Goal: Entertainment & Leisure: Browse casually

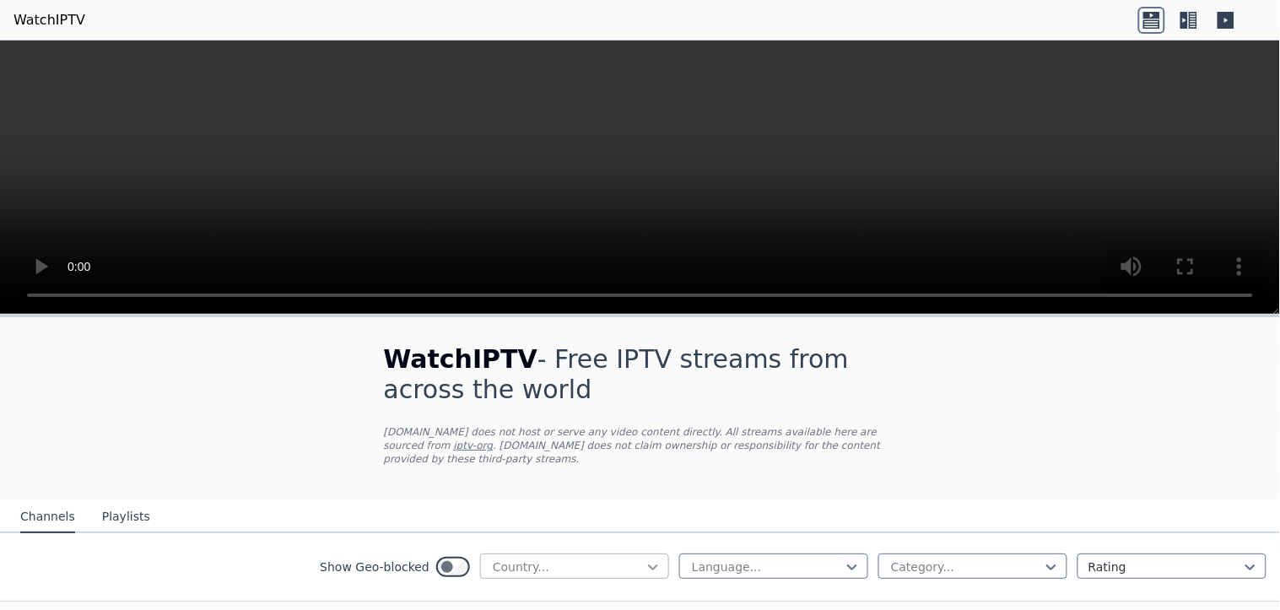
click at [648, 565] on icon at bounding box center [653, 568] width 10 height 6
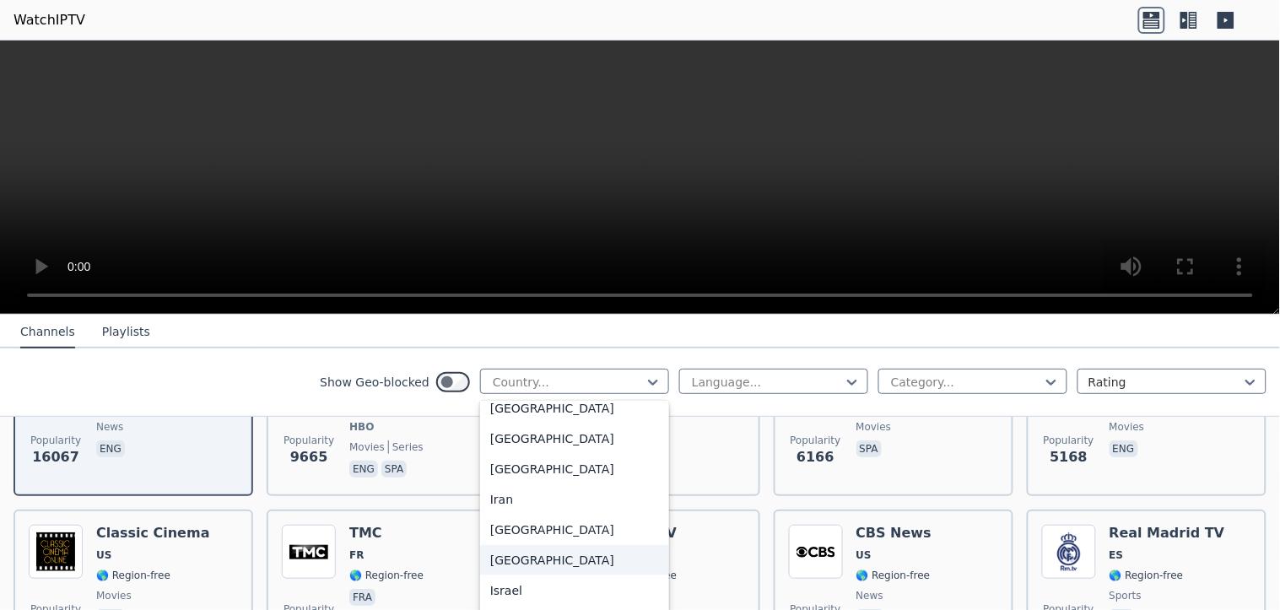
scroll to position [2544, 0]
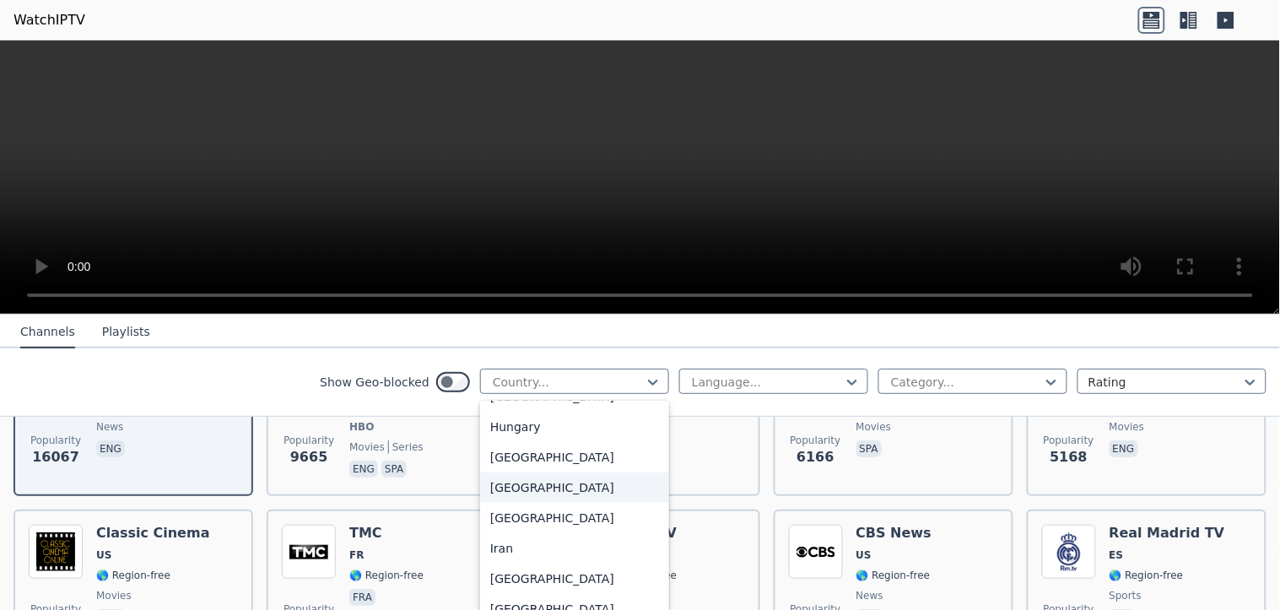
click at [513, 499] on div "[GEOGRAPHIC_DATA]" at bounding box center [574, 487] width 189 height 30
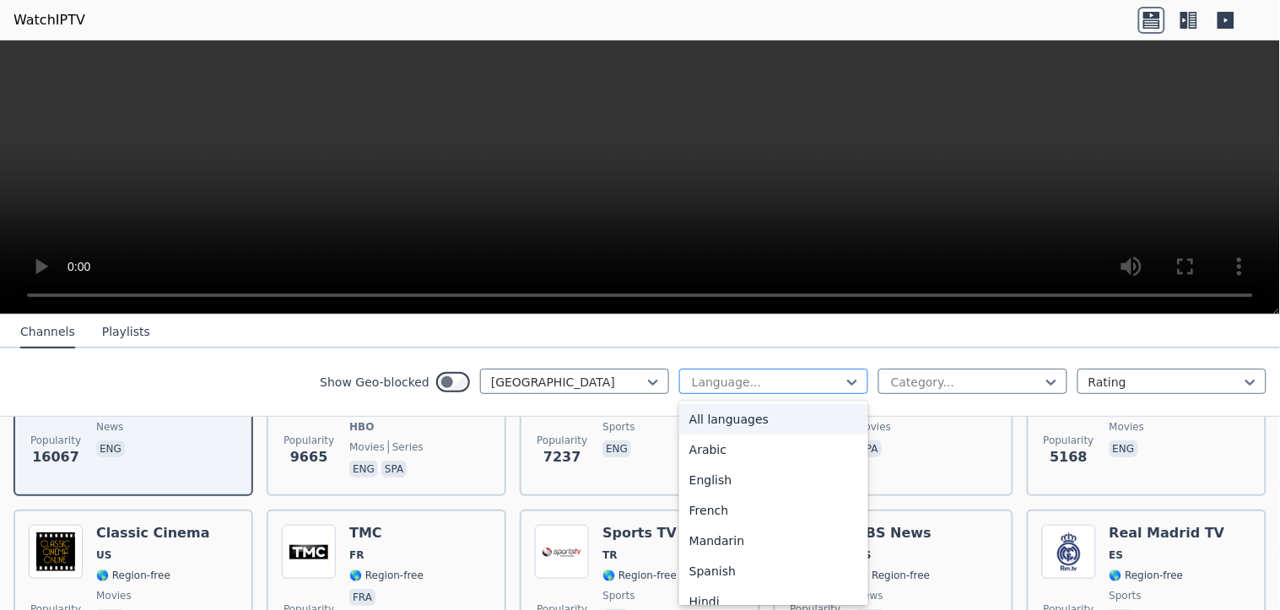
click at [721, 376] on div at bounding box center [767, 382] width 154 height 17
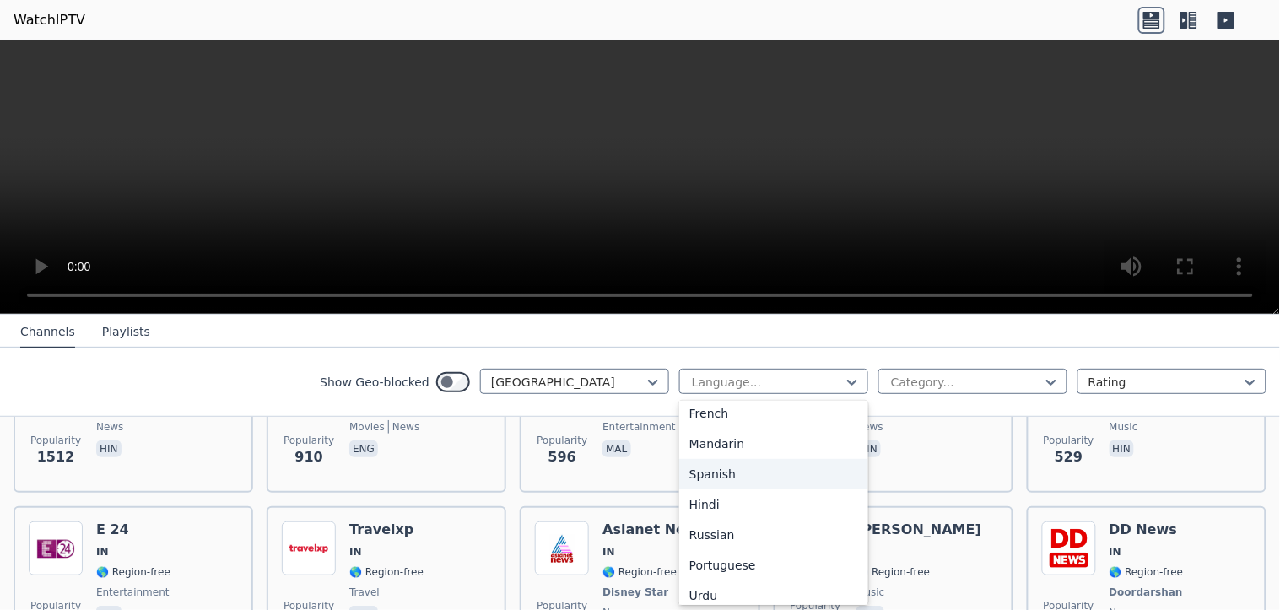
scroll to position [112, 0]
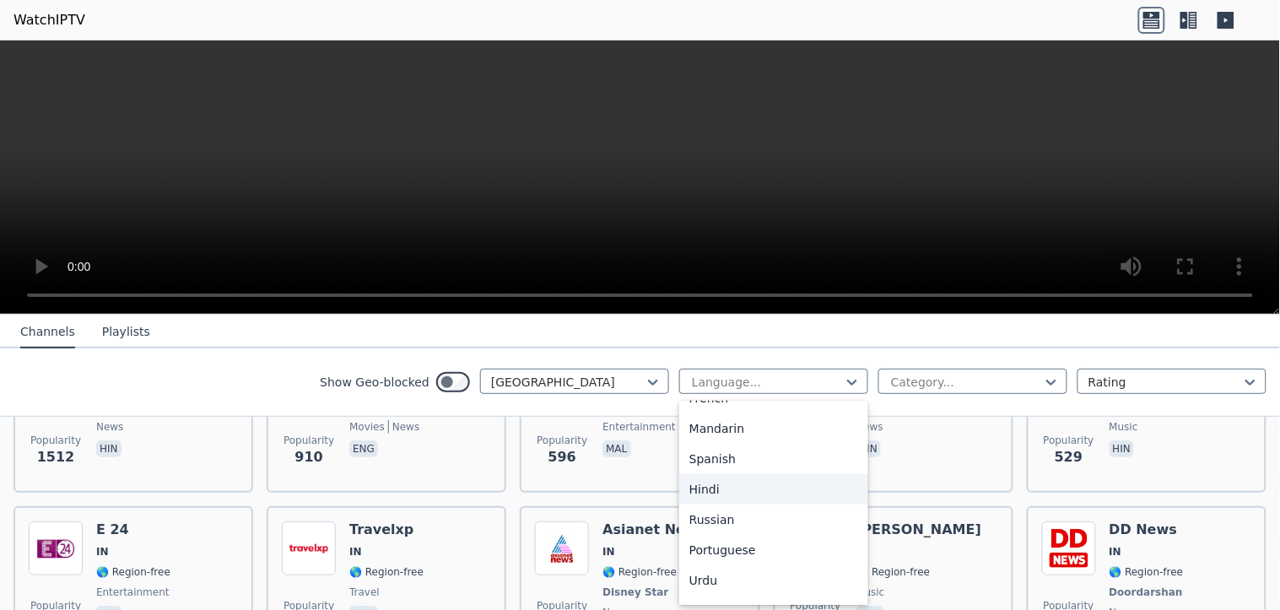
click at [701, 482] on div "Hindi" at bounding box center [773, 489] width 189 height 30
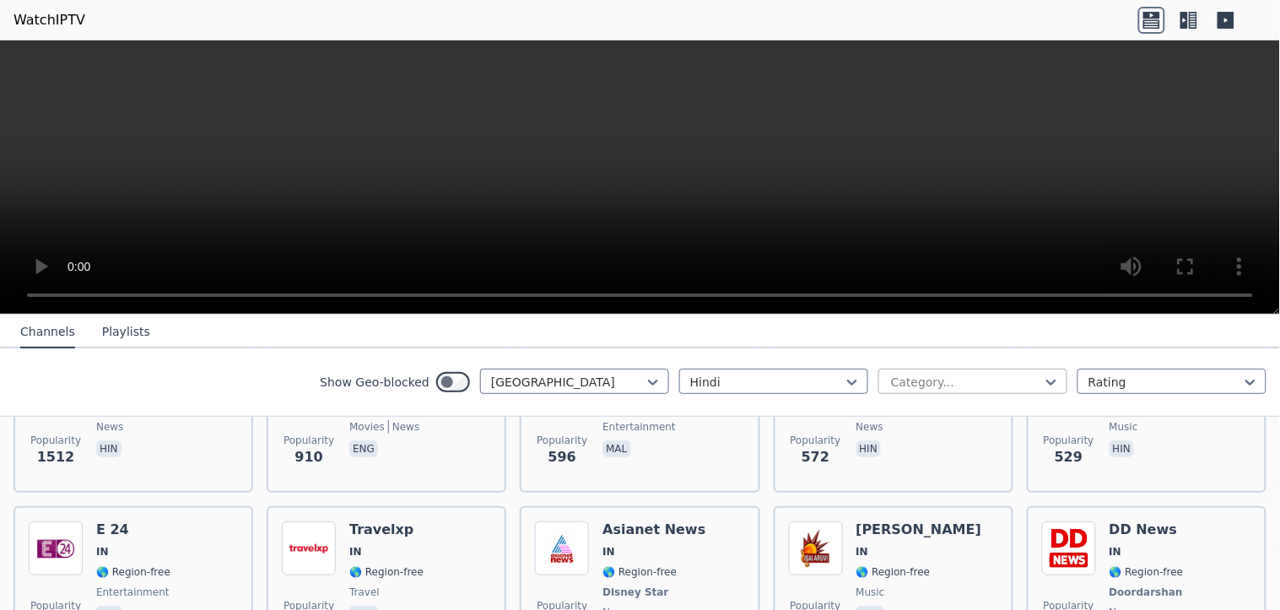
click at [916, 381] on div at bounding box center [966, 382] width 154 height 17
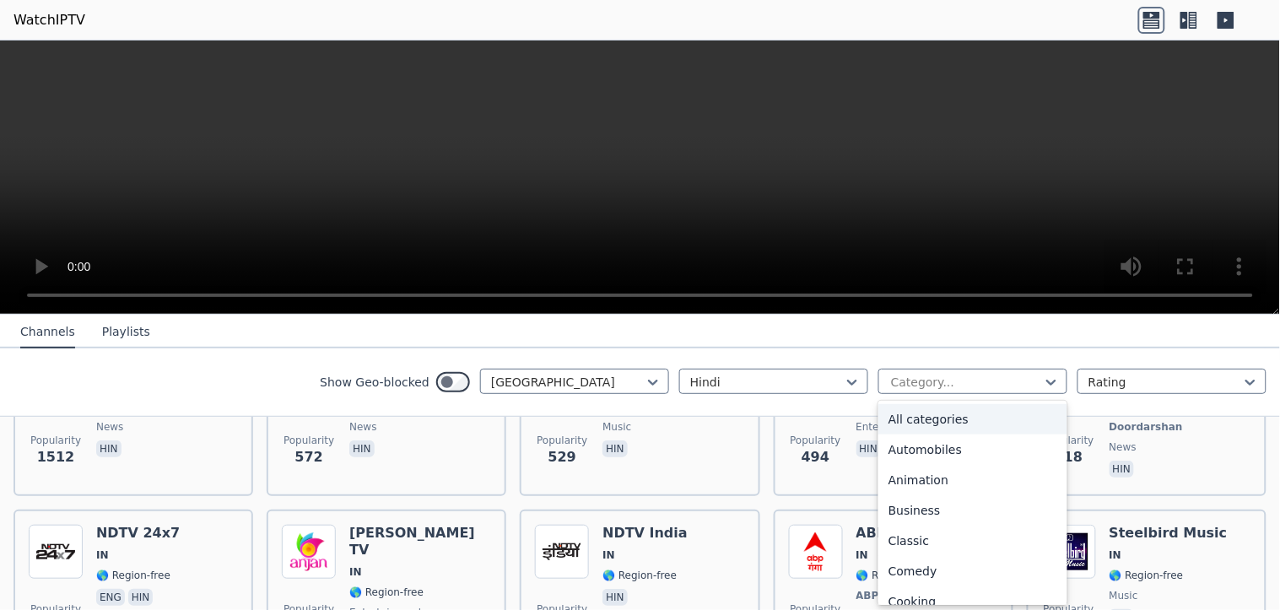
click at [909, 428] on div "All categories" at bounding box center [972, 419] width 189 height 30
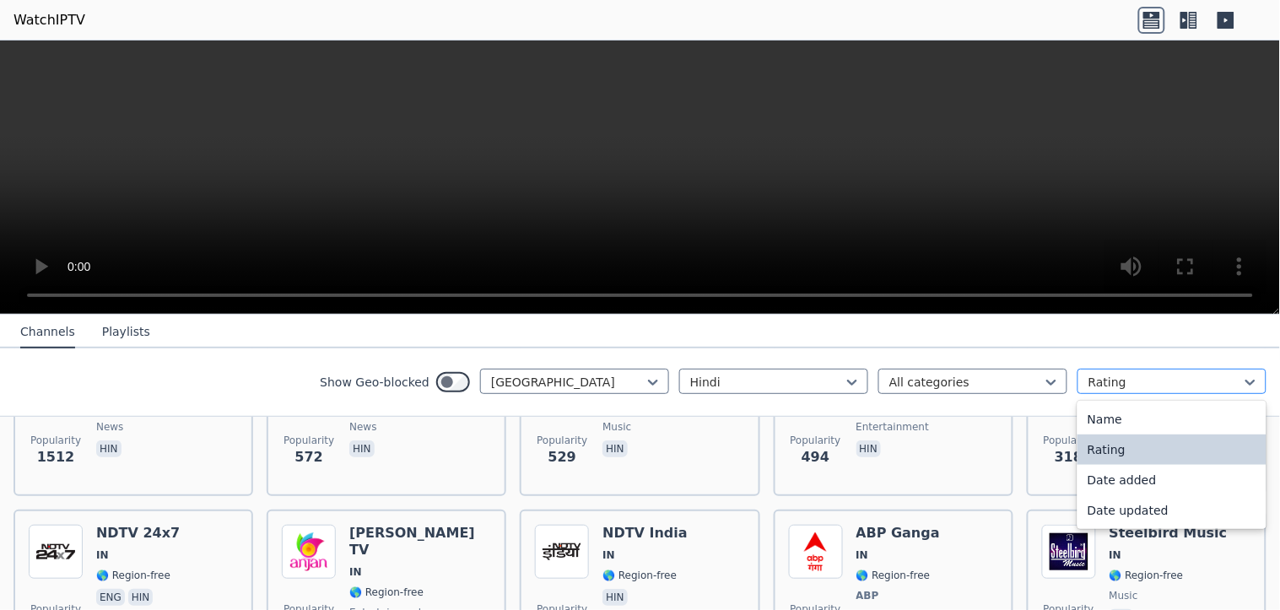
click at [1146, 382] on div at bounding box center [1165, 382] width 154 height 17
click at [1125, 417] on div "Name" at bounding box center [1171, 419] width 189 height 30
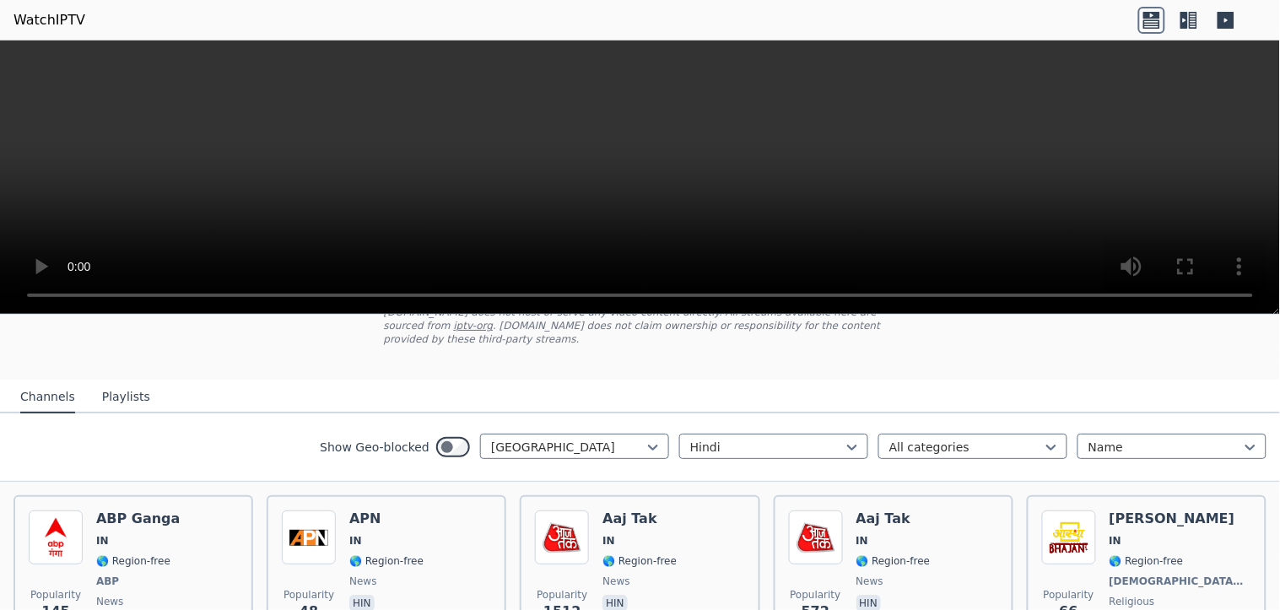
scroll to position [143, 0]
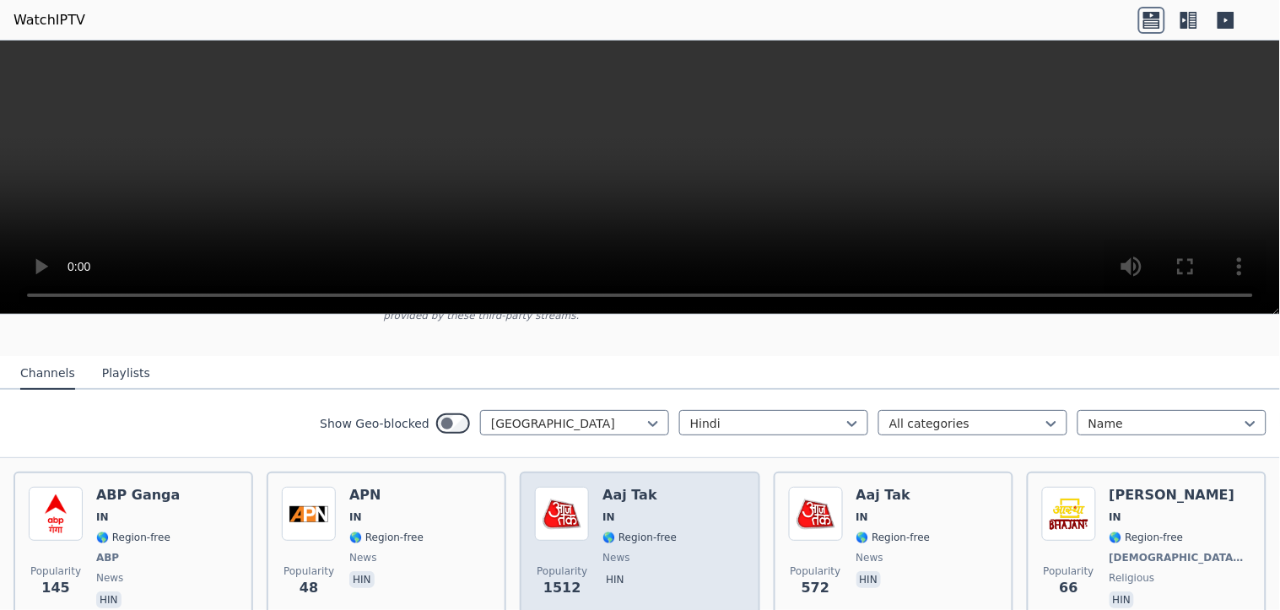
click at [536, 512] on img at bounding box center [562, 514] width 54 height 54
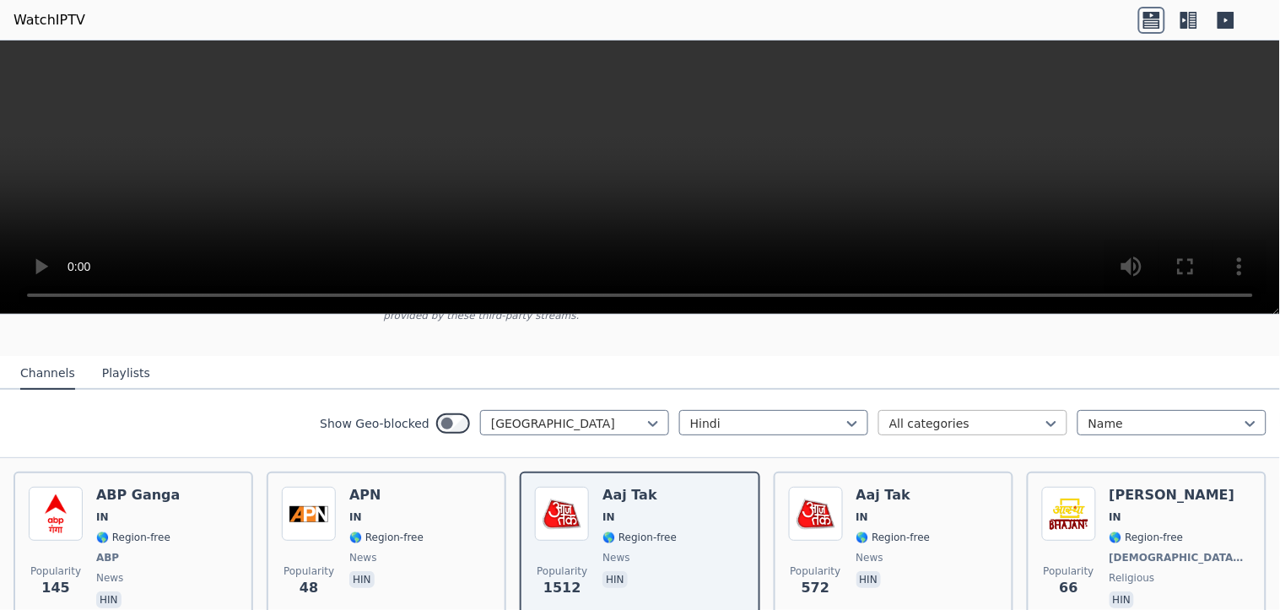
click at [921, 410] on div "All categories" at bounding box center [972, 422] width 189 height 25
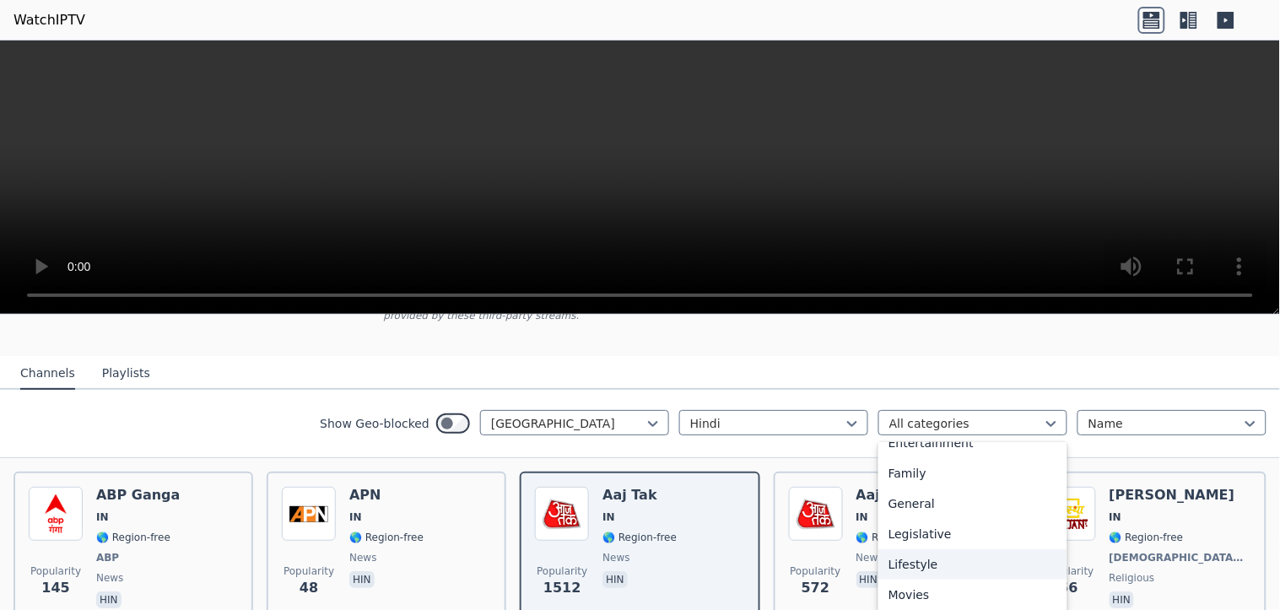
scroll to position [443, 0]
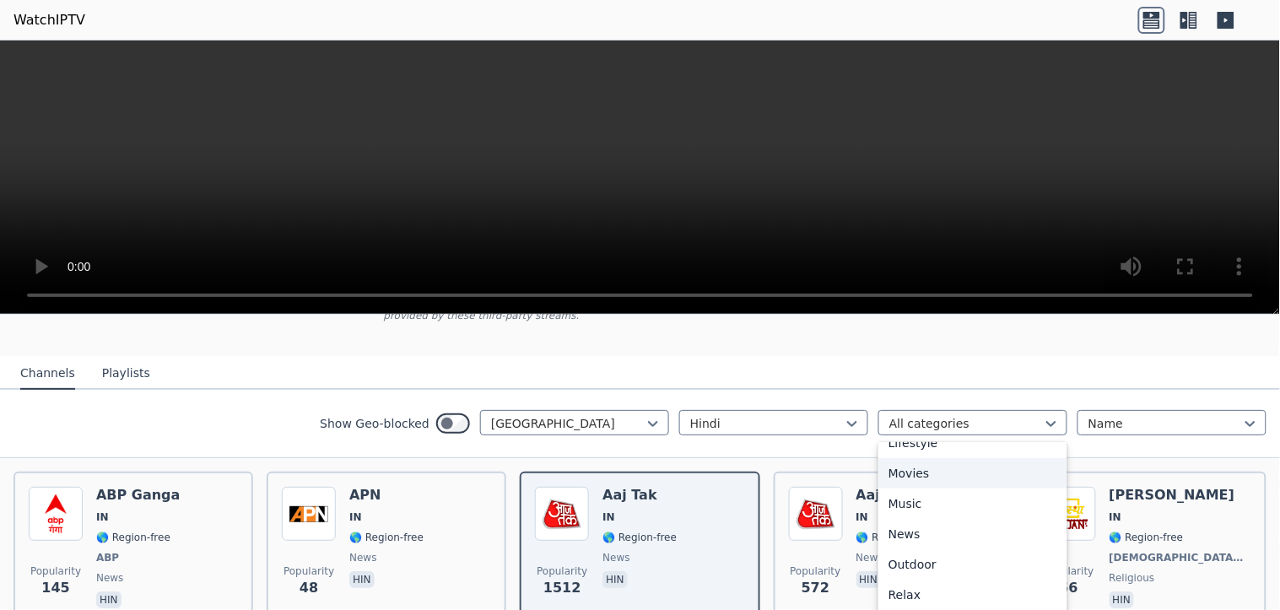
click at [903, 462] on div "Movies" at bounding box center [972, 473] width 189 height 30
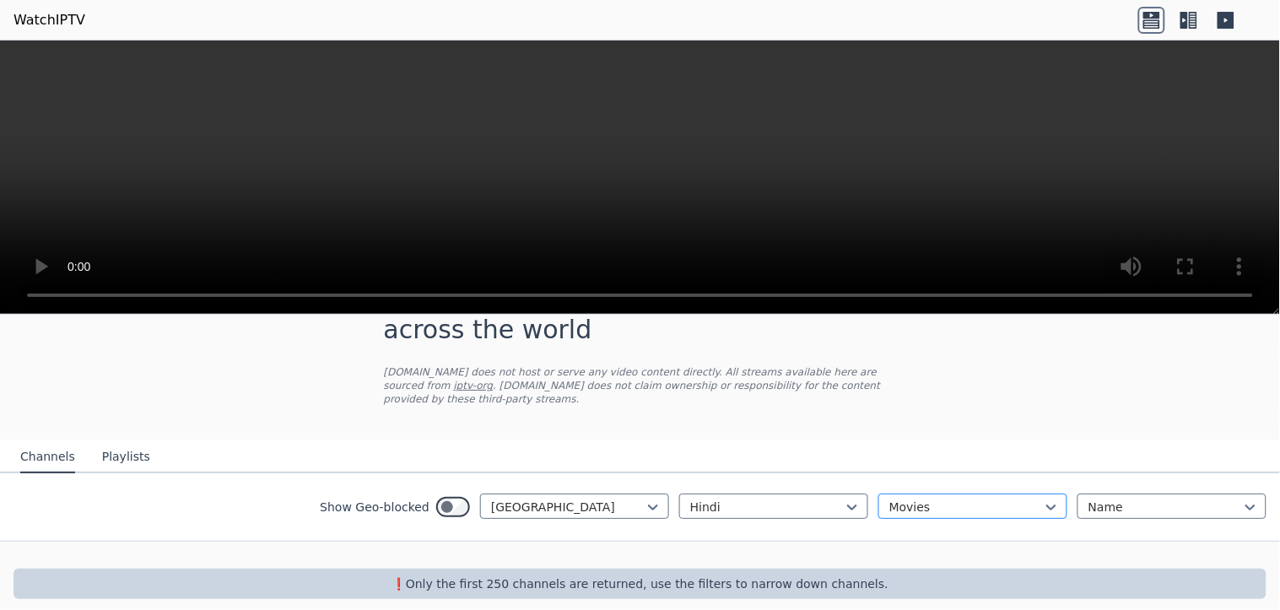
scroll to position [137, 0]
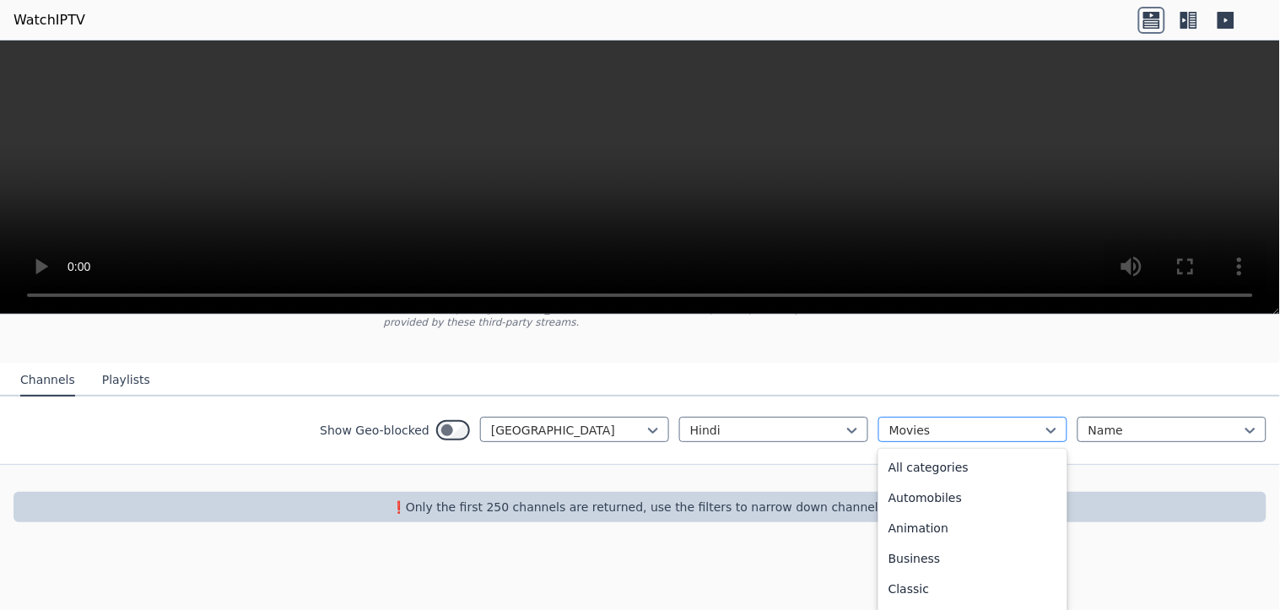
click at [939, 442] on div "option Movies, selected. 27 results available. Use Up and Down to choose option…" at bounding box center [972, 429] width 189 height 25
click at [924, 482] on div "Education" at bounding box center [972, 494] width 189 height 30
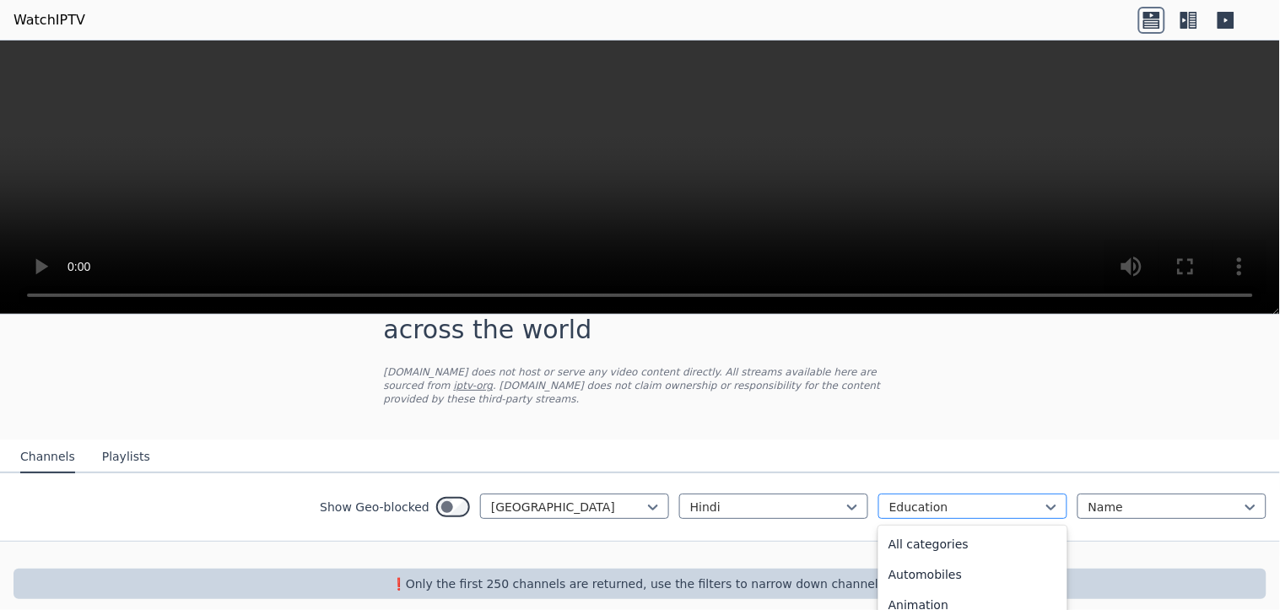
click at [889, 499] on input "text" at bounding box center [890, 507] width 3 height 17
click at [906, 529] on div "All categories" at bounding box center [972, 544] width 189 height 30
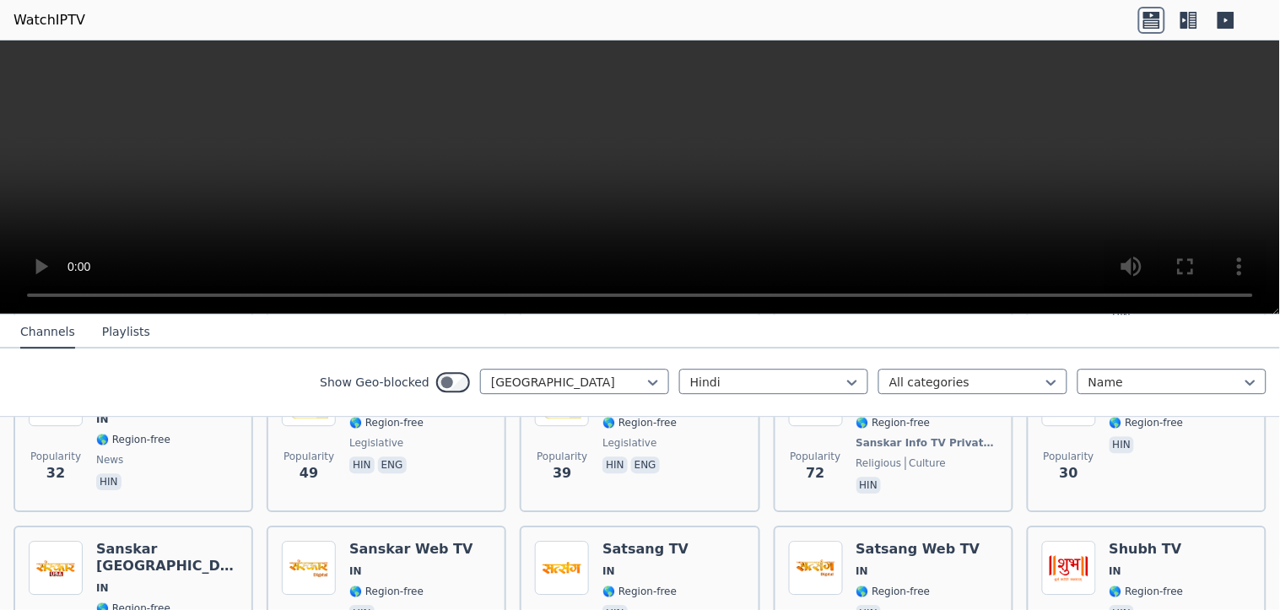
scroll to position [1260, 0]
